Goal: Transaction & Acquisition: Subscribe to service/newsletter

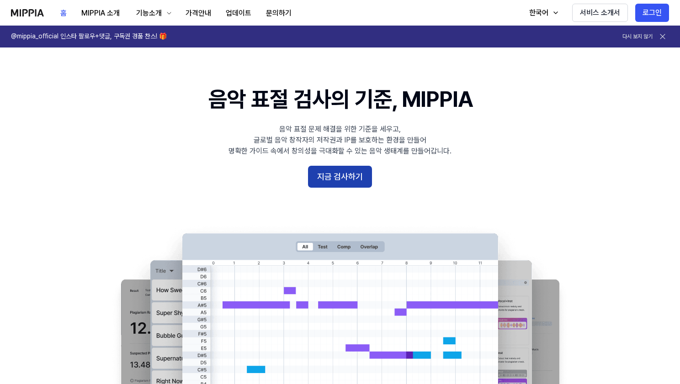
click at [342, 182] on button "지금 검사하기" at bounding box center [340, 177] width 64 height 22
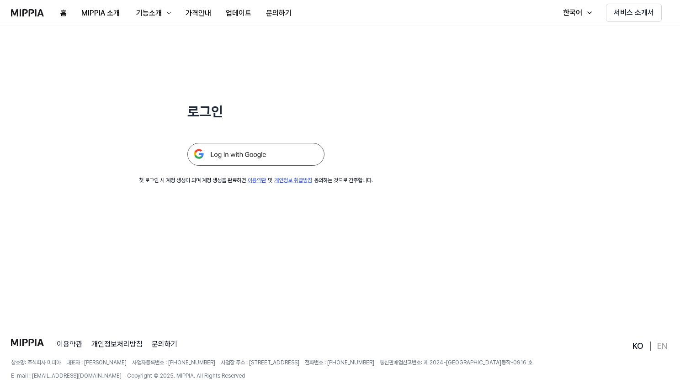
scroll to position [62, 0]
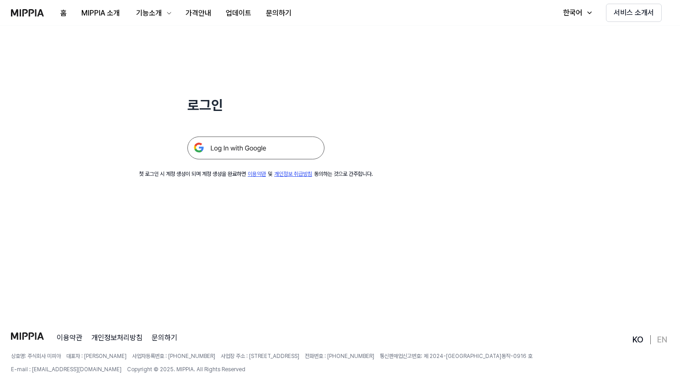
click at [286, 143] on img at bounding box center [255, 148] width 137 height 23
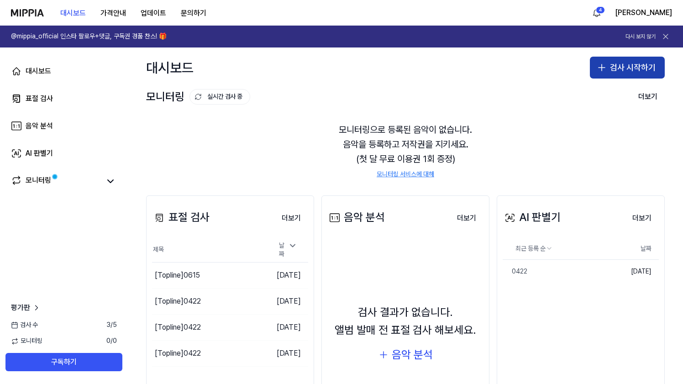
click at [631, 66] on button "검사 시작하기" at bounding box center [627, 68] width 75 height 22
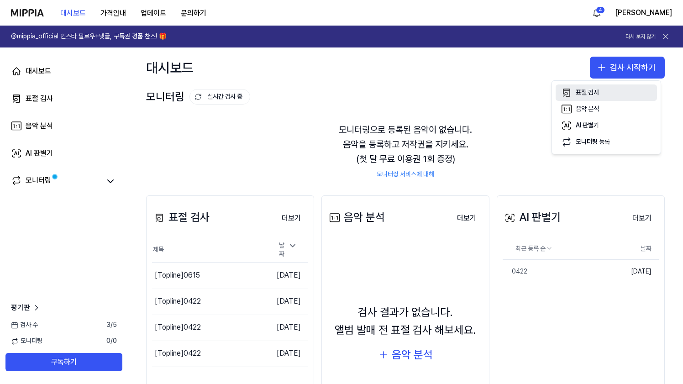
click at [590, 97] on button "표절 검사" at bounding box center [606, 93] width 101 height 16
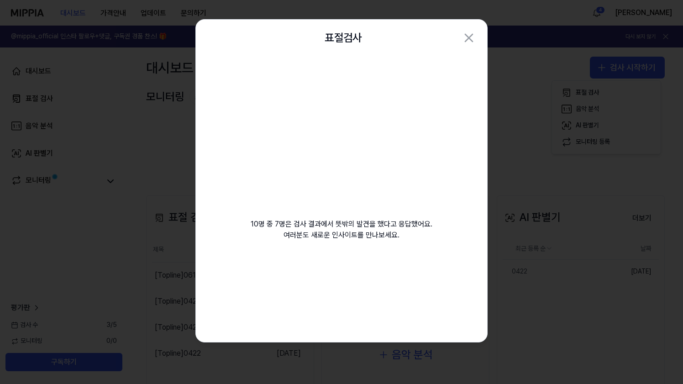
click at [383, 117] on video at bounding box center [342, 144] width 132 height 132
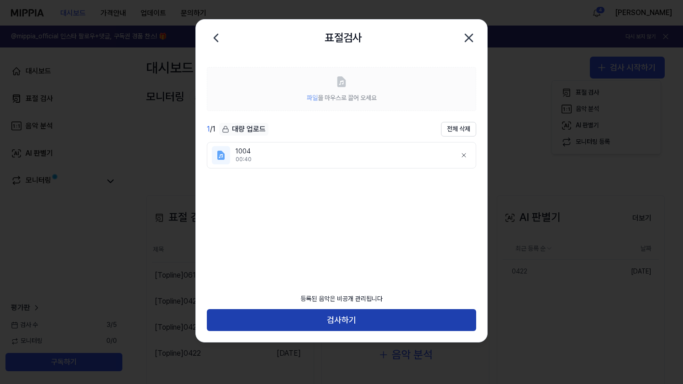
click at [374, 312] on button "검사하기" at bounding box center [342, 320] width 270 height 22
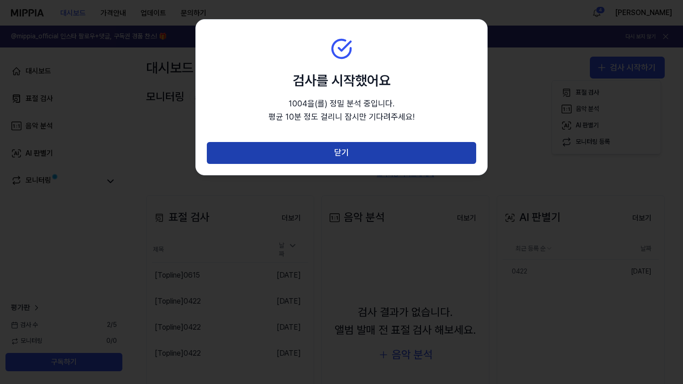
click at [337, 158] on button "닫기" at bounding box center [342, 153] width 270 height 22
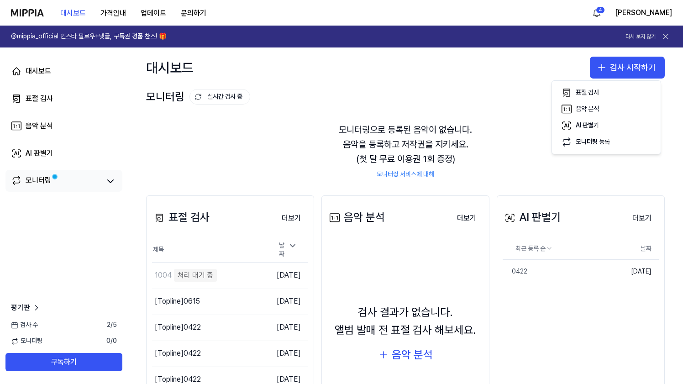
click at [79, 185] on link "모니터링" at bounding box center [56, 181] width 90 height 13
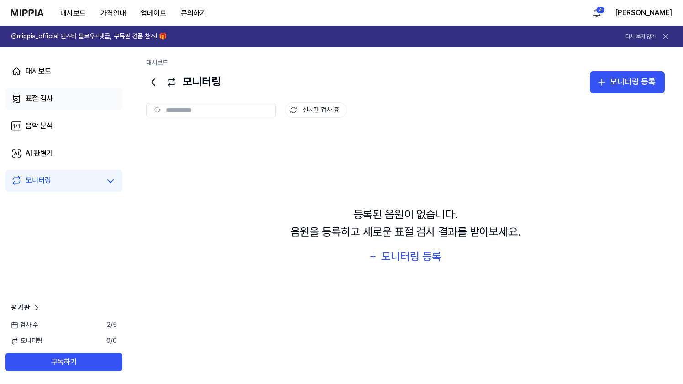
click at [61, 107] on link "표절 검사" at bounding box center [63, 99] width 117 height 22
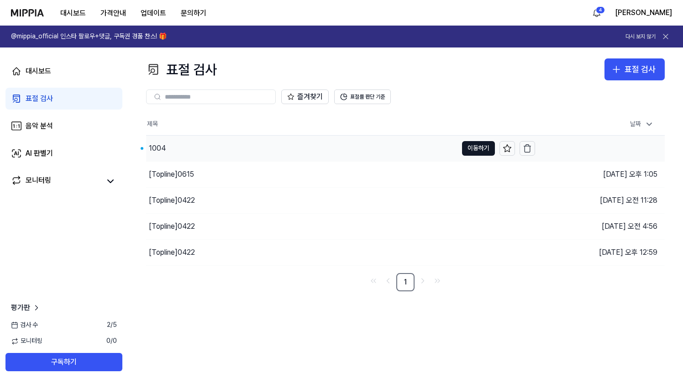
click at [406, 155] on div "1004" at bounding box center [302, 149] width 312 height 26
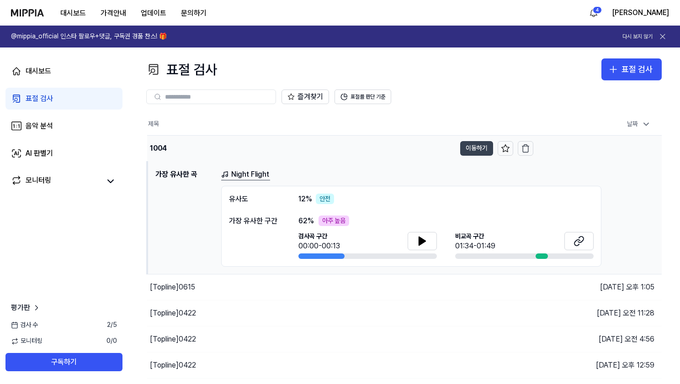
click at [481, 152] on button "이동하기" at bounding box center [476, 148] width 33 height 15
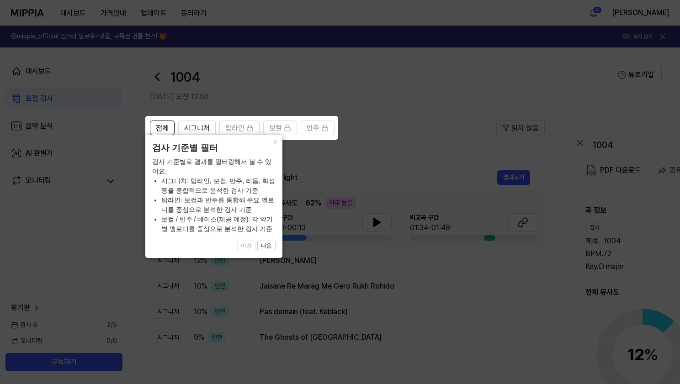
click at [433, 129] on icon at bounding box center [341, 192] width 683 height 384
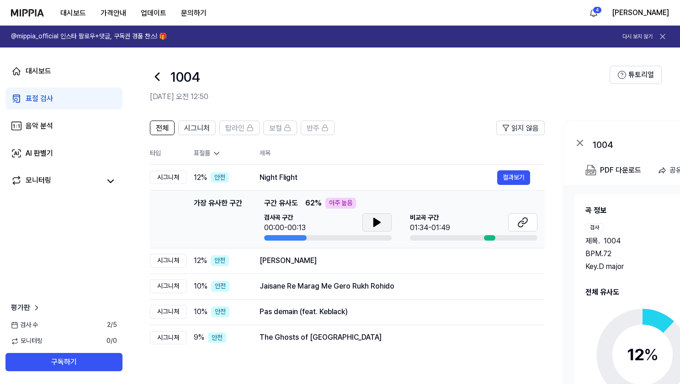
click at [381, 220] on icon at bounding box center [376, 222] width 11 height 11
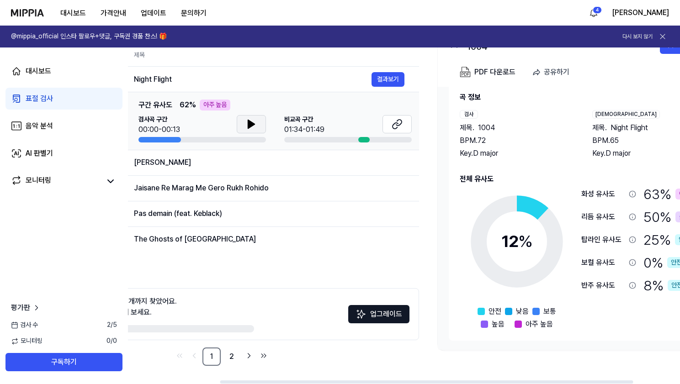
scroll to position [0, 111]
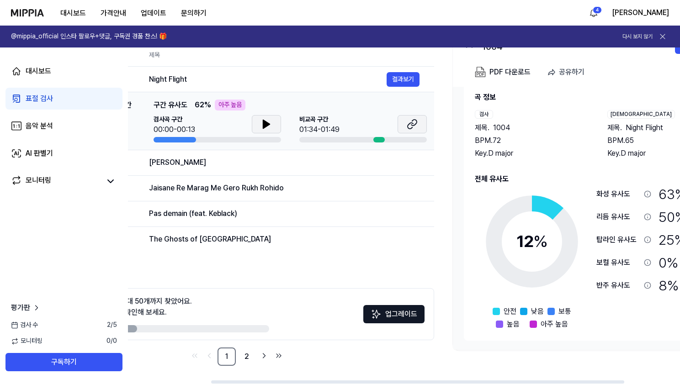
click at [410, 124] on icon at bounding box center [412, 124] width 11 height 11
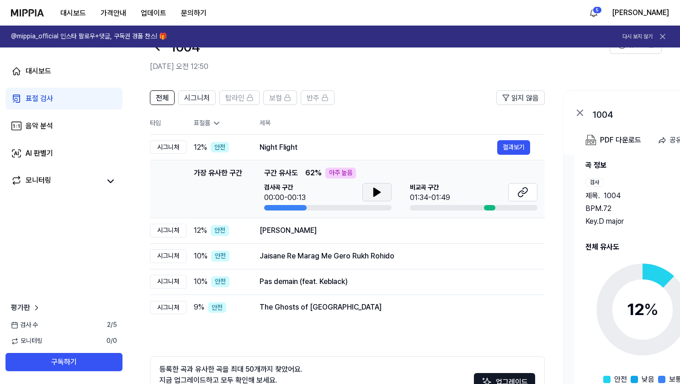
scroll to position [24, 0]
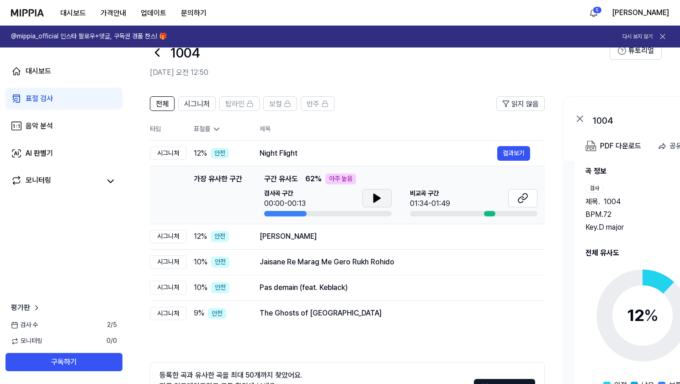
click at [375, 203] on icon at bounding box center [376, 198] width 11 height 11
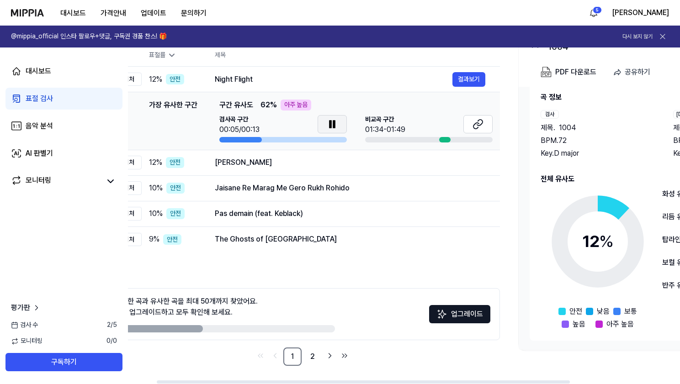
scroll to position [0, 36]
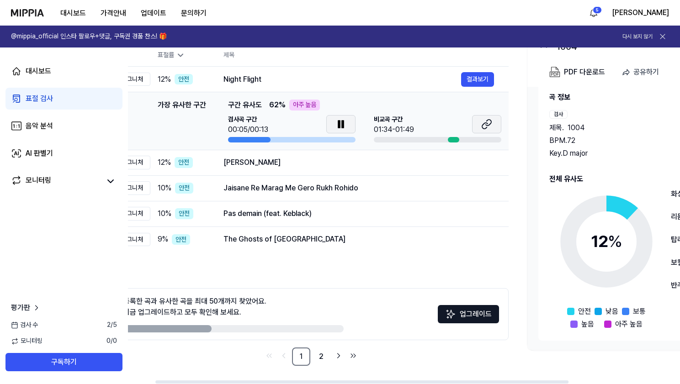
click at [482, 126] on icon at bounding box center [484, 126] width 5 height 6
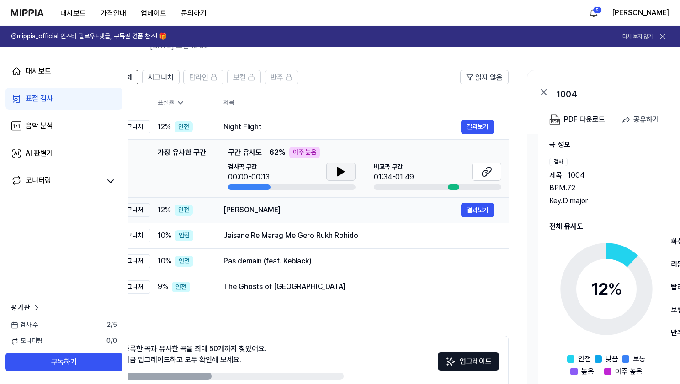
scroll to position [0, 0]
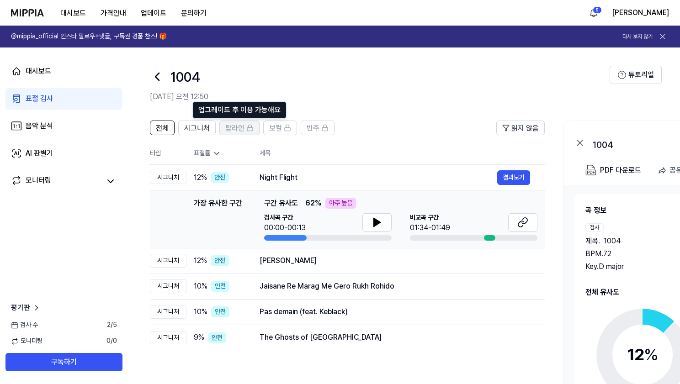
click at [237, 130] on span "탑라인" at bounding box center [234, 128] width 19 height 11
click at [241, 126] on span "탑라인" at bounding box center [234, 128] width 19 height 11
click at [243, 130] on span "탑라인" at bounding box center [234, 128] width 19 height 11
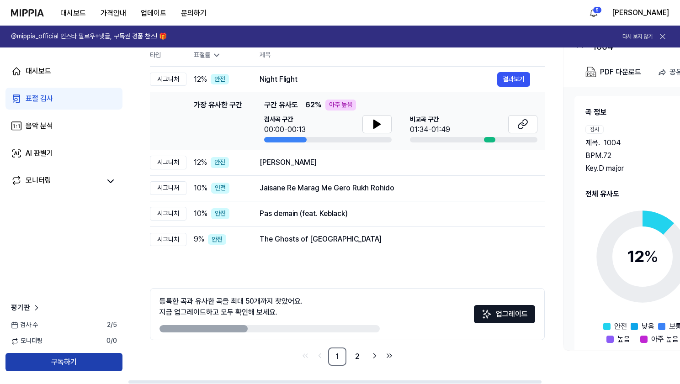
click at [87, 367] on button "구독하기" at bounding box center [63, 362] width 117 height 18
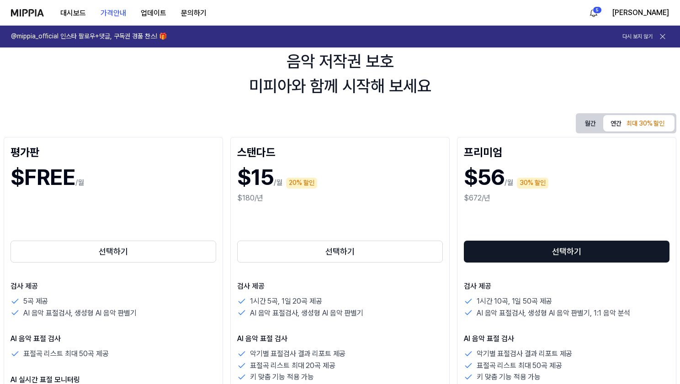
scroll to position [36, 0]
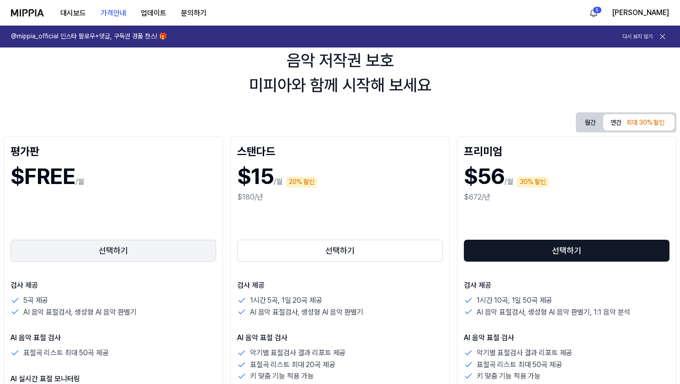
click at [196, 253] on button "선택하기" at bounding box center [114, 251] width 206 height 22
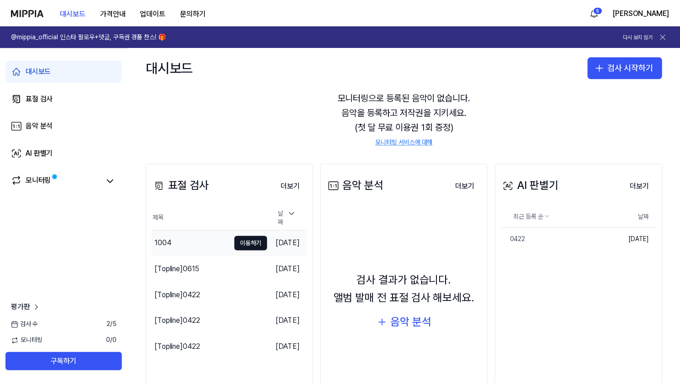
scroll to position [42, 0]
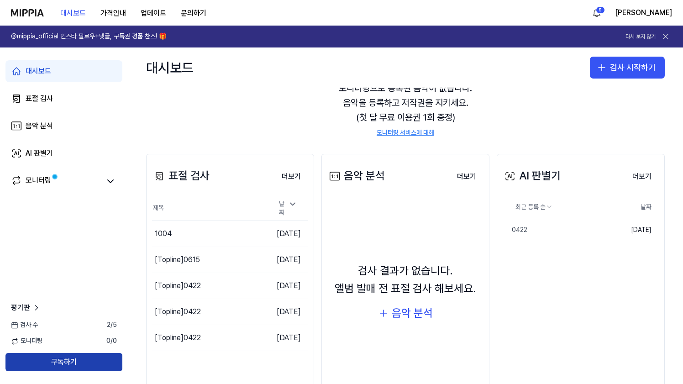
click at [106, 355] on button "구독하기" at bounding box center [63, 362] width 117 height 18
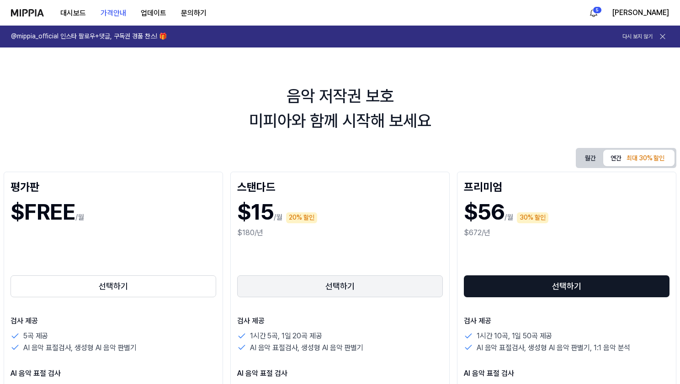
click at [302, 284] on button "선택하기" at bounding box center [340, 286] width 206 height 22
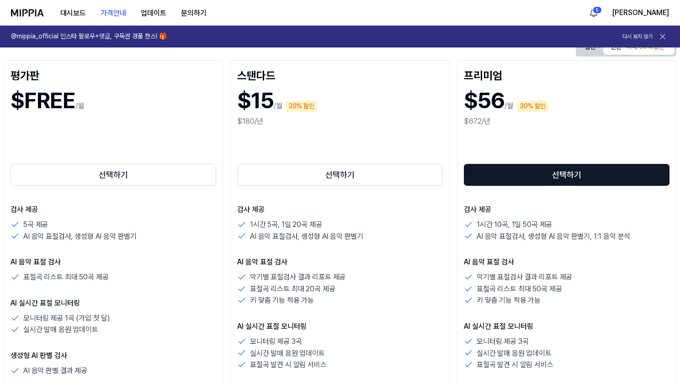
scroll to position [118, 0]
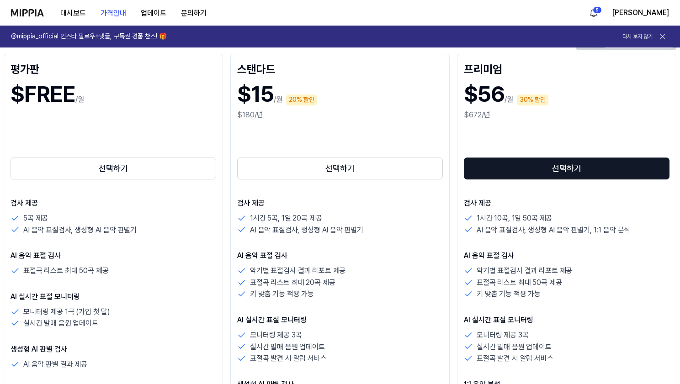
click at [392, 272] on div "악기별 표절검사 결과 리포트 제공" at bounding box center [340, 271] width 206 height 12
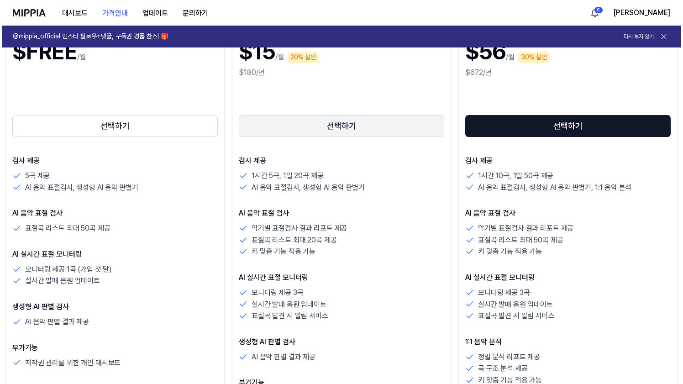
scroll to position [0, 0]
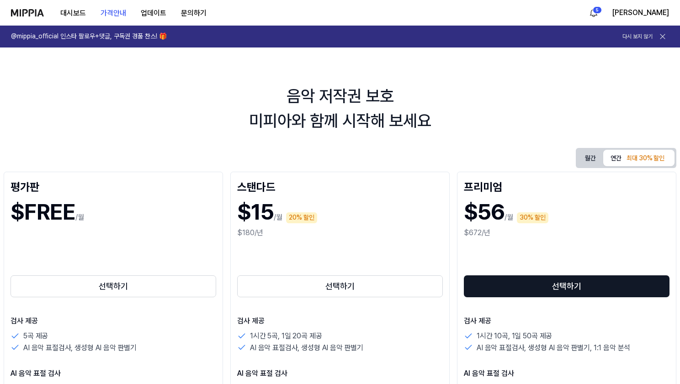
click at [585, 156] on button "월간" at bounding box center [590, 158] width 26 height 14
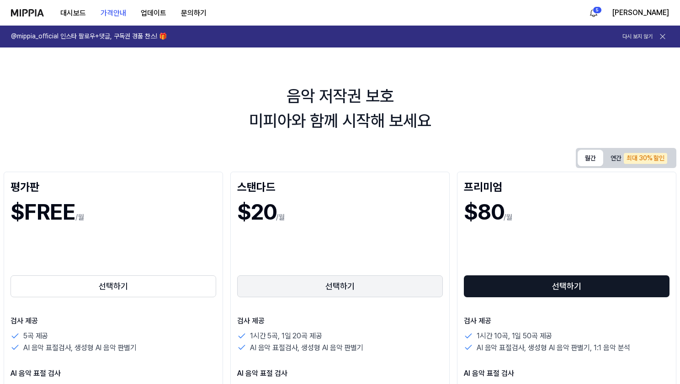
click at [360, 293] on button "선택하기" at bounding box center [340, 286] width 206 height 22
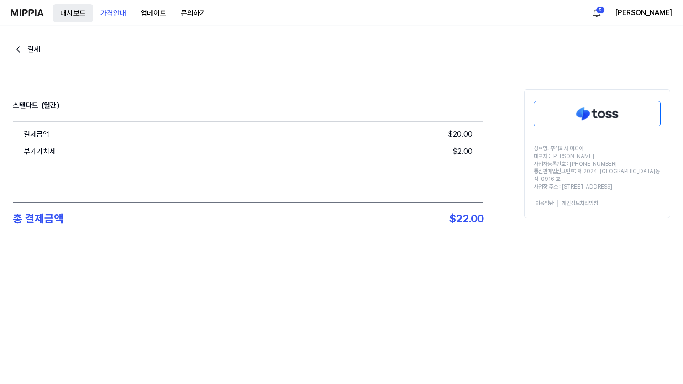
click at [76, 6] on button "대시보드" at bounding box center [73, 13] width 40 height 18
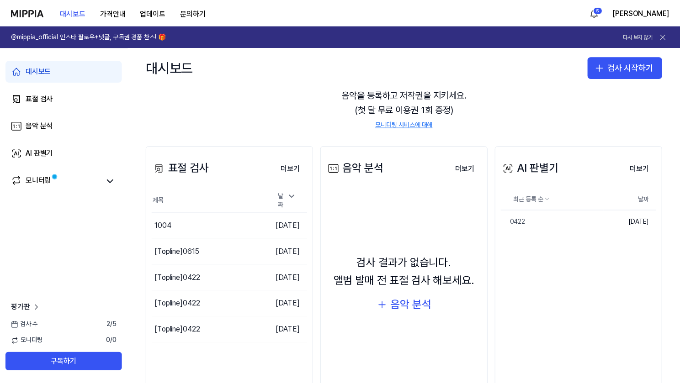
scroll to position [52, 0]
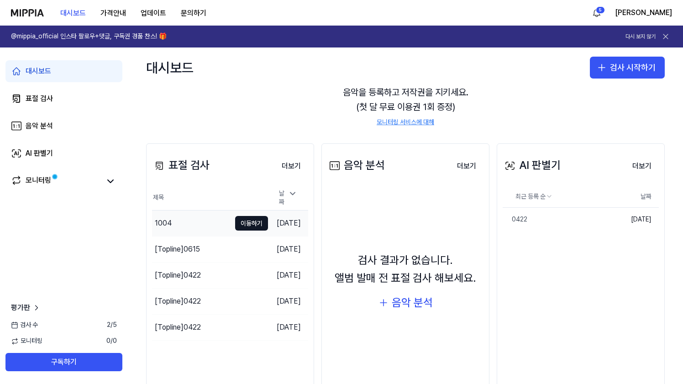
click at [275, 219] on td "[DATE]" at bounding box center [288, 223] width 40 height 26
click at [240, 219] on button "이동하기" at bounding box center [251, 223] width 33 height 15
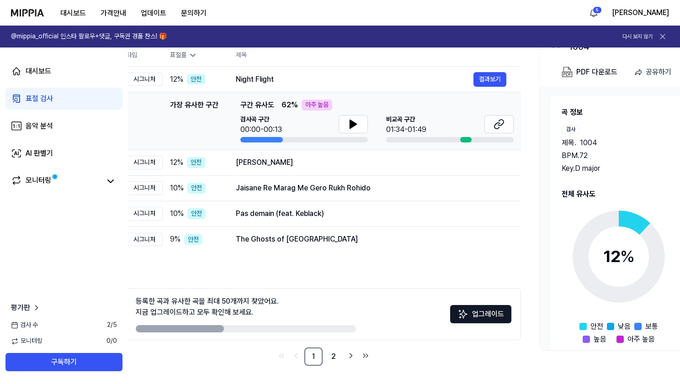
scroll to position [0, 24]
